Goal: Find specific page/section: Find specific page/section

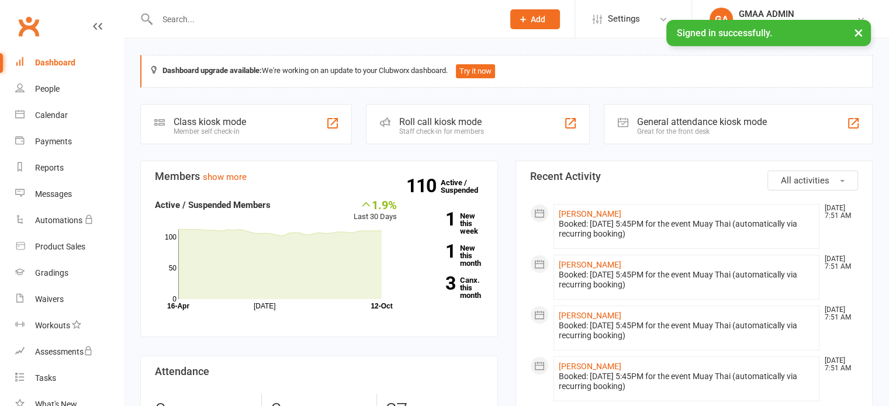
click at [199, 18] on input "text" at bounding box center [324, 19] width 341 height 16
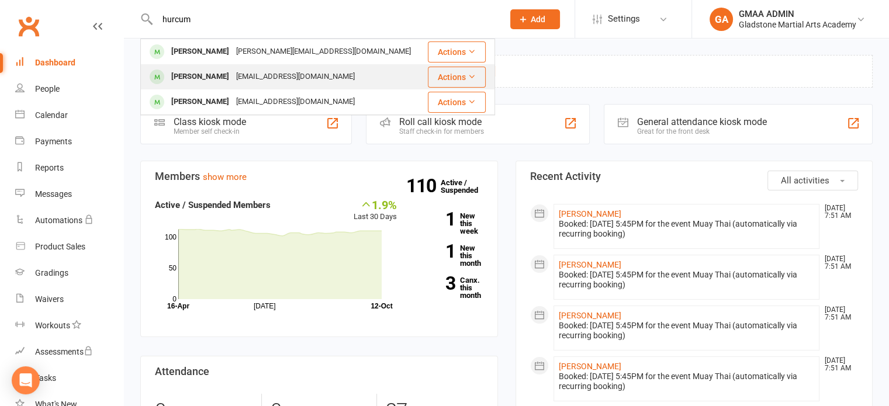
type input "hurcum"
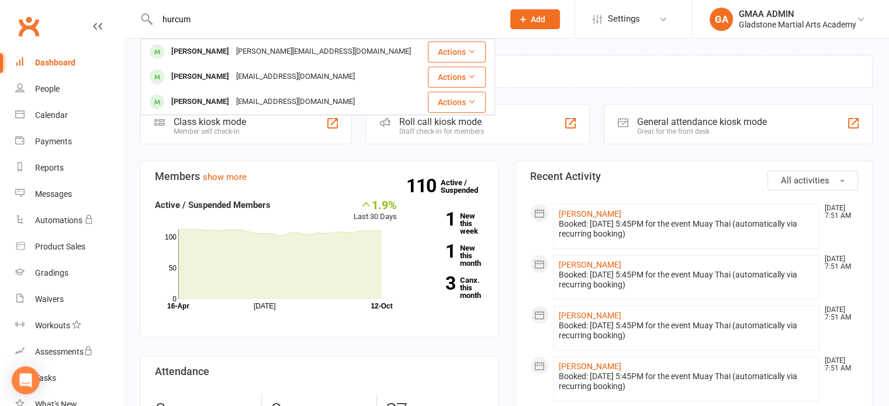
click at [188, 84] on div "[PERSON_NAME]" at bounding box center [200, 76] width 65 height 17
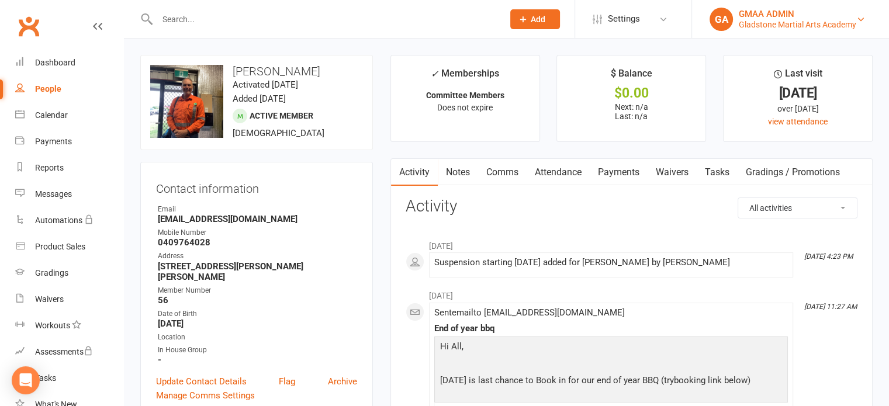
click at [848, 21] on div "Gladstone Martial Arts Academy" at bounding box center [796, 24] width 117 height 11
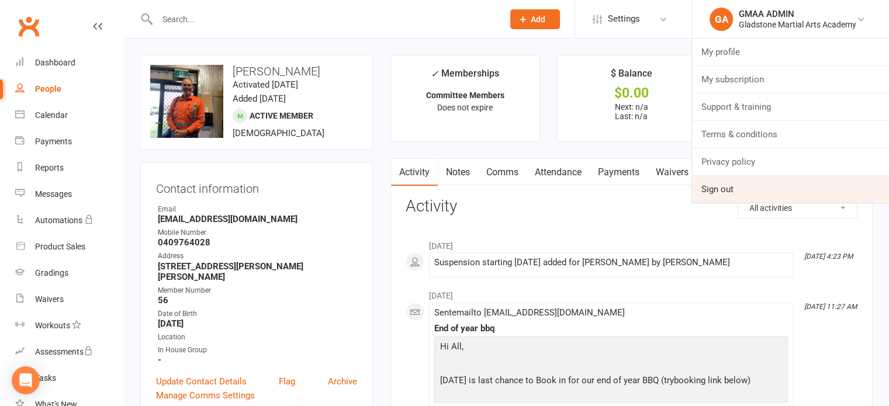
click at [701, 191] on link "Sign out" at bounding box center [790, 189] width 197 height 27
